Goal: Find specific page/section: Find specific page/section

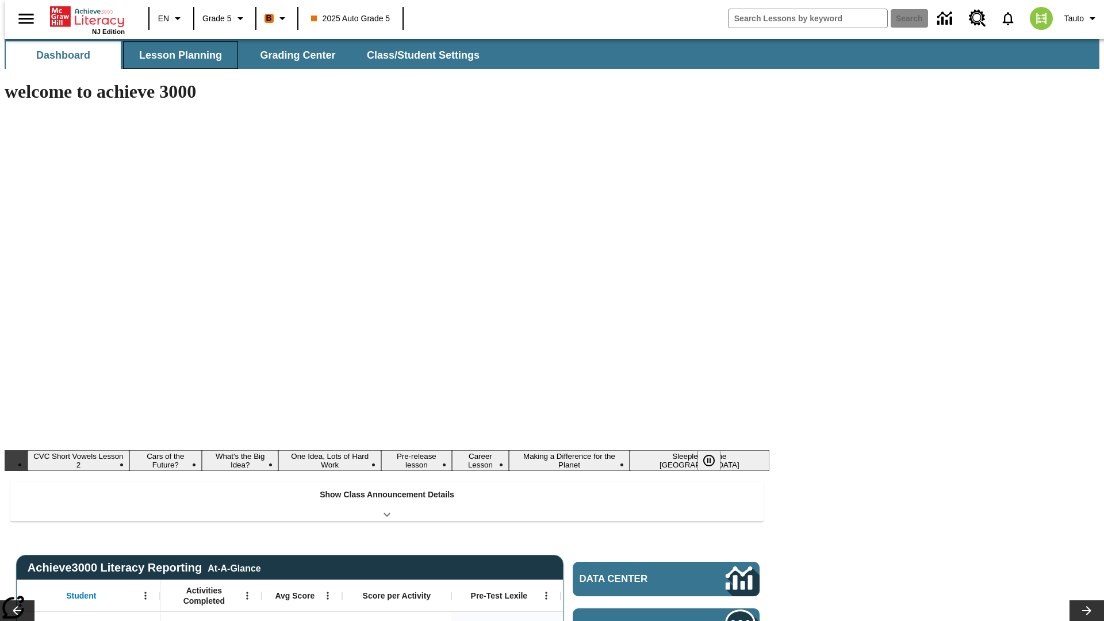
click at [176, 55] on span "Lesson Planning" at bounding box center [180, 55] width 83 height 13
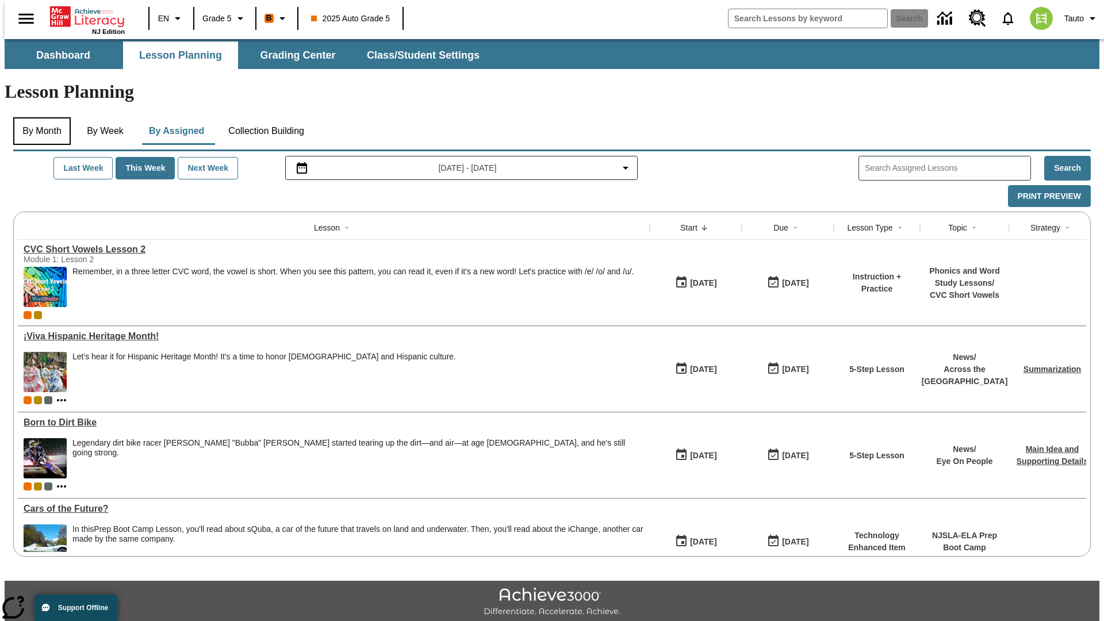
click at [39, 117] on button "By Month" at bounding box center [42, 131] width 58 height 28
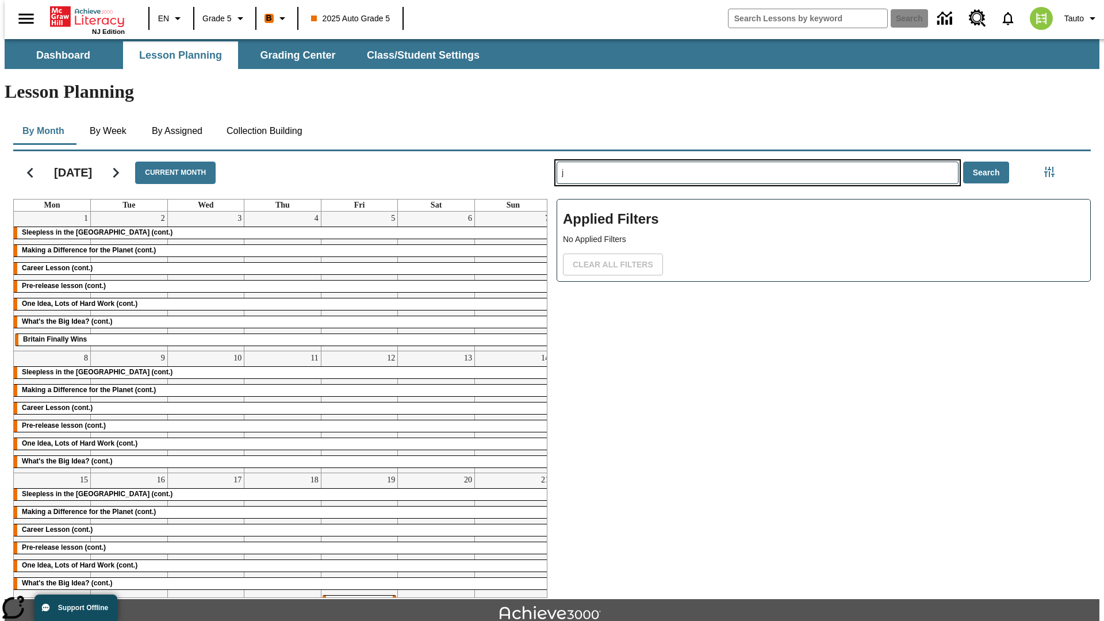
type input "j"
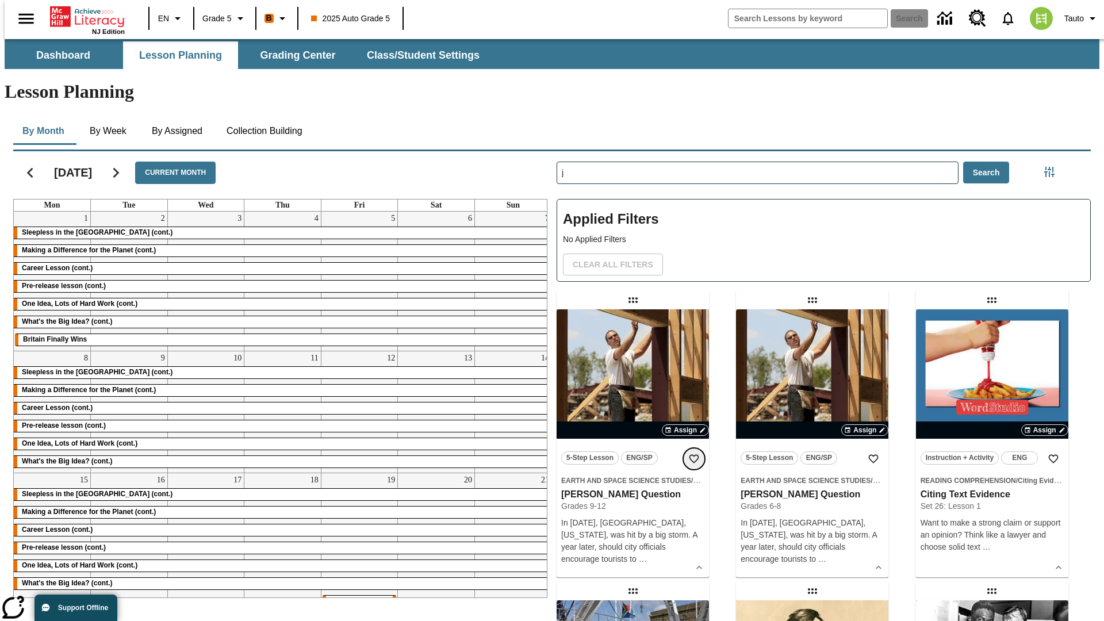
click at [694, 453] on icon "Add to Favorites" at bounding box center [694, 459] width 12 height 12
